Goal: Transaction & Acquisition: Purchase product/service

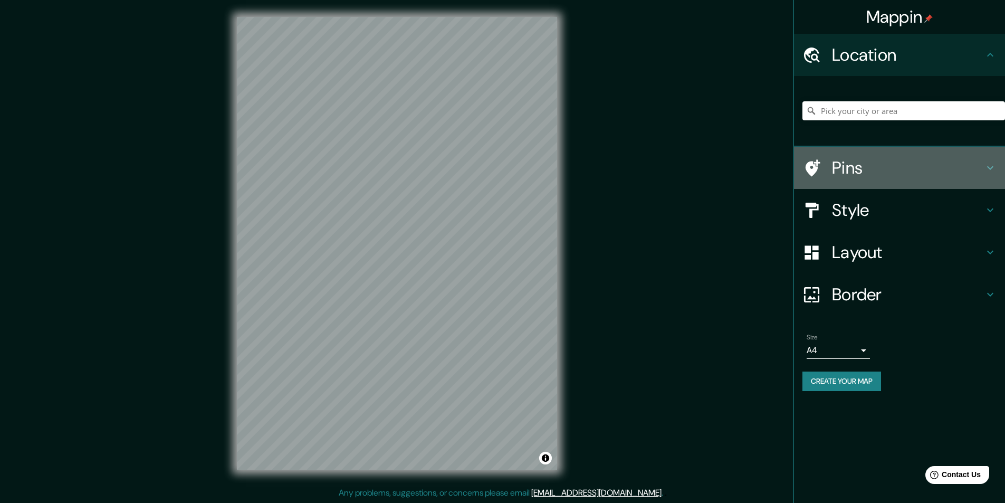
click at [898, 169] on h4 "Pins" at bounding box center [908, 167] width 152 height 21
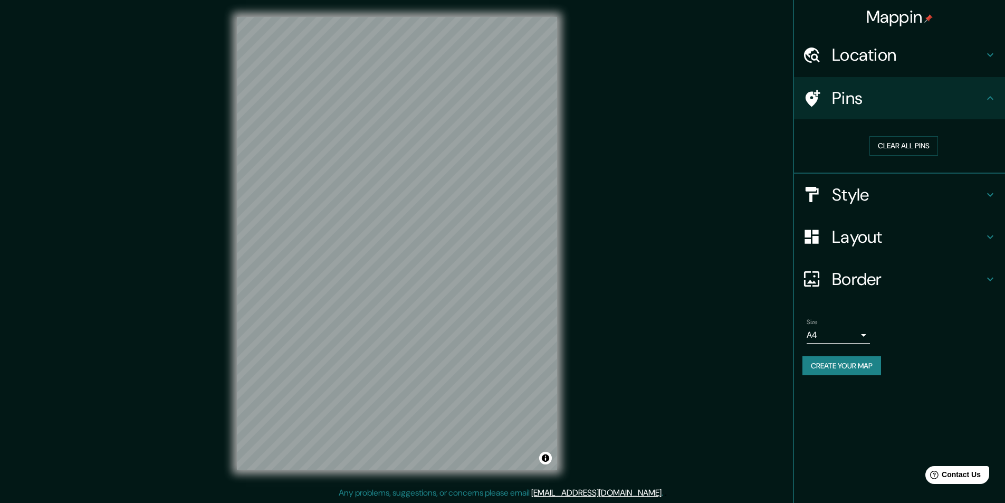
click at [920, 94] on h4 "Pins" at bounding box center [908, 98] width 152 height 21
click at [897, 197] on h4 "Style" at bounding box center [908, 194] width 152 height 21
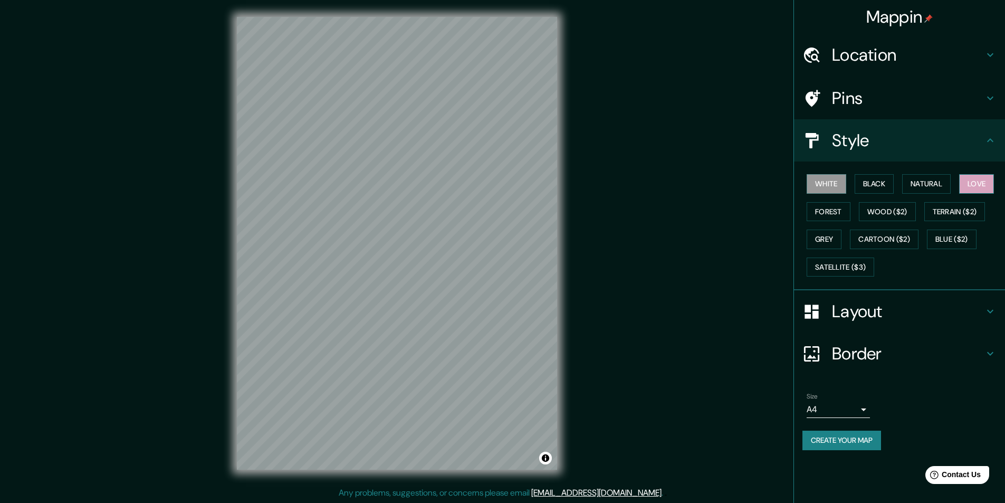
click at [983, 182] on button "Love" at bounding box center [976, 184] width 35 height 20
click at [939, 182] on button "Natural" at bounding box center [926, 184] width 49 height 20
click at [886, 181] on button "Black" at bounding box center [874, 184] width 40 height 20
click at [824, 205] on button "Forest" at bounding box center [828, 212] width 44 height 20
click at [826, 188] on button "White" at bounding box center [826, 184] width 40 height 20
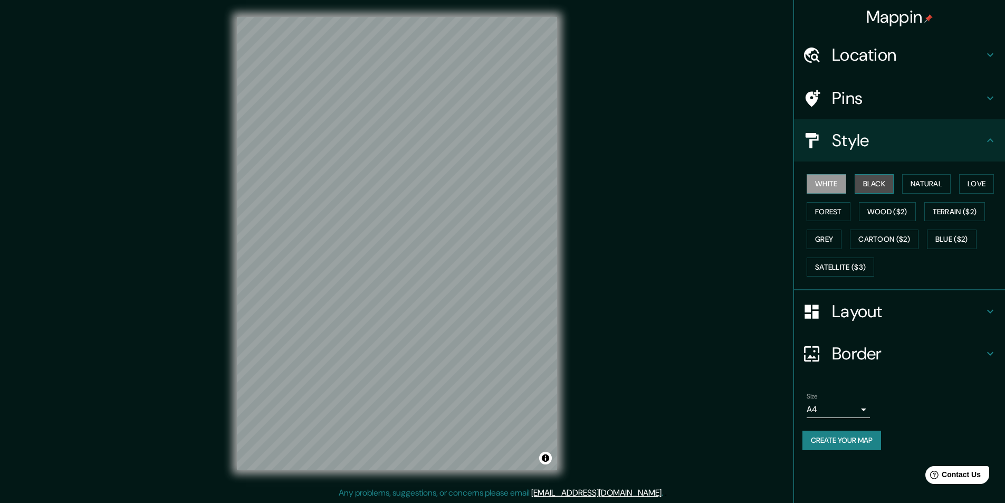
click at [866, 187] on button "Black" at bounding box center [874, 184] width 40 height 20
click at [835, 186] on button "White" at bounding box center [826, 184] width 40 height 20
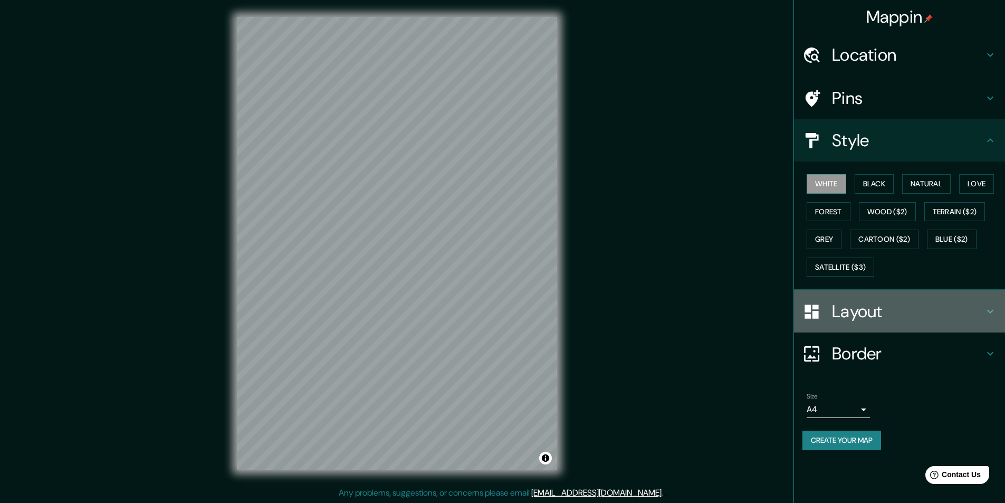
click at [872, 306] on h4 "Layout" at bounding box center [908, 311] width 152 height 21
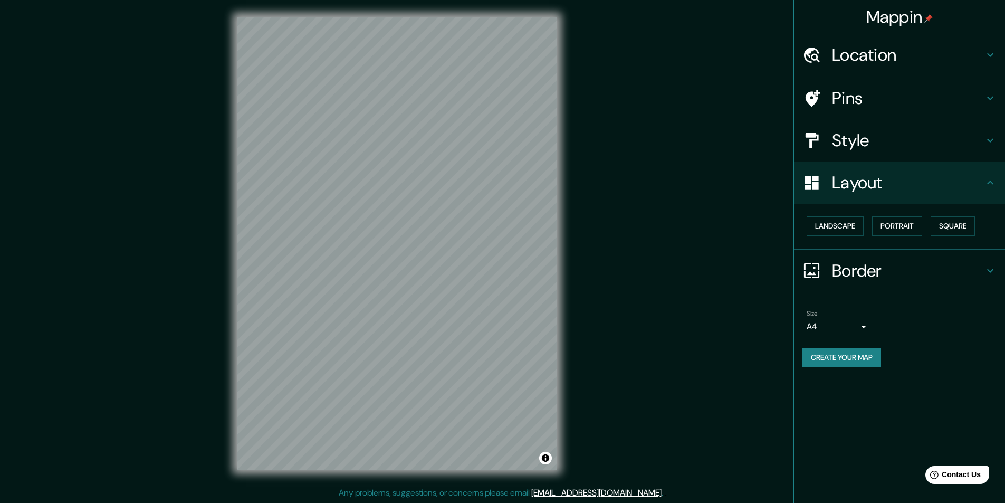
click at [839, 355] on button "Create your map" at bounding box center [841, 358] width 79 height 20
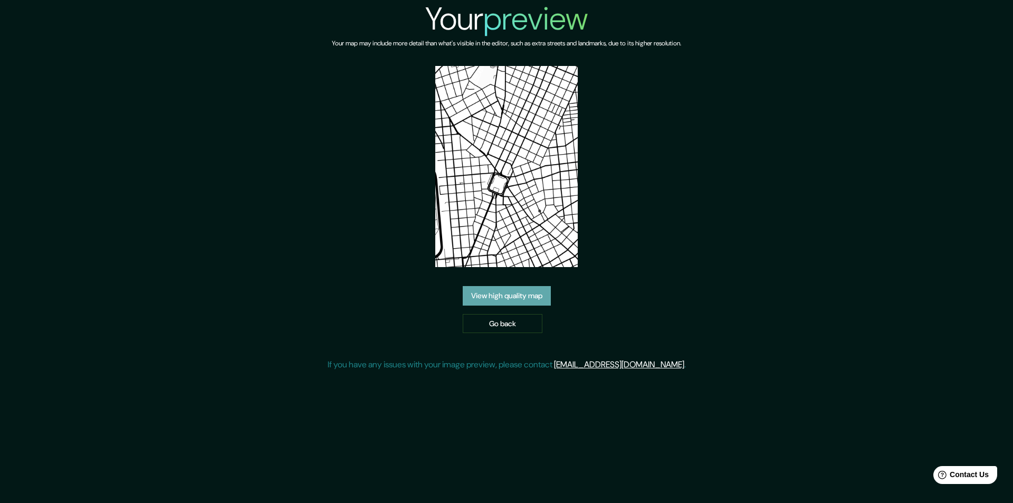
click at [463, 294] on link "View high quality map" at bounding box center [507, 296] width 88 height 20
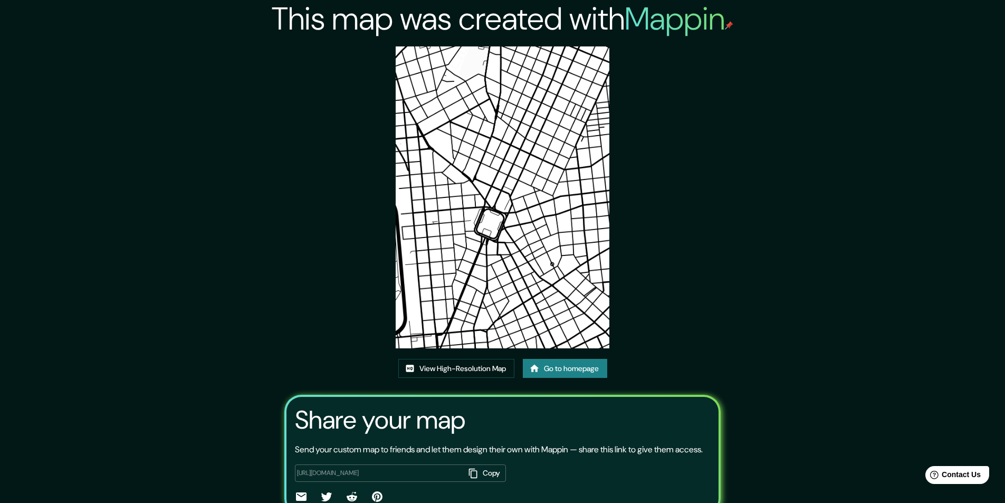
scroll to position [63, 0]
